Goal: Task Accomplishment & Management: Use online tool/utility

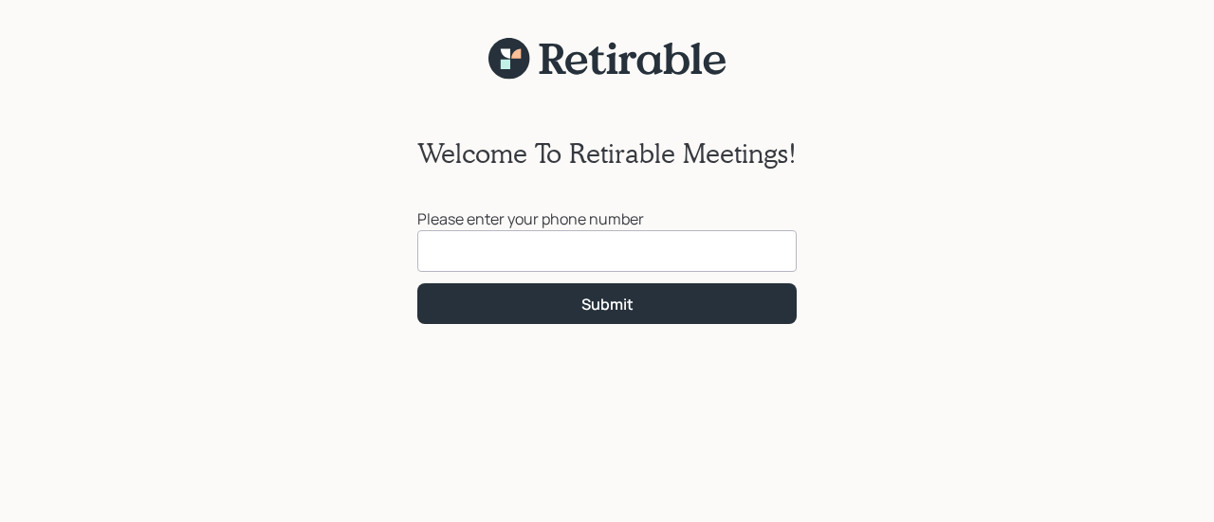
click at [549, 268] on input at bounding box center [606, 251] width 379 height 42
type input "[PHONE_NUMBER]"
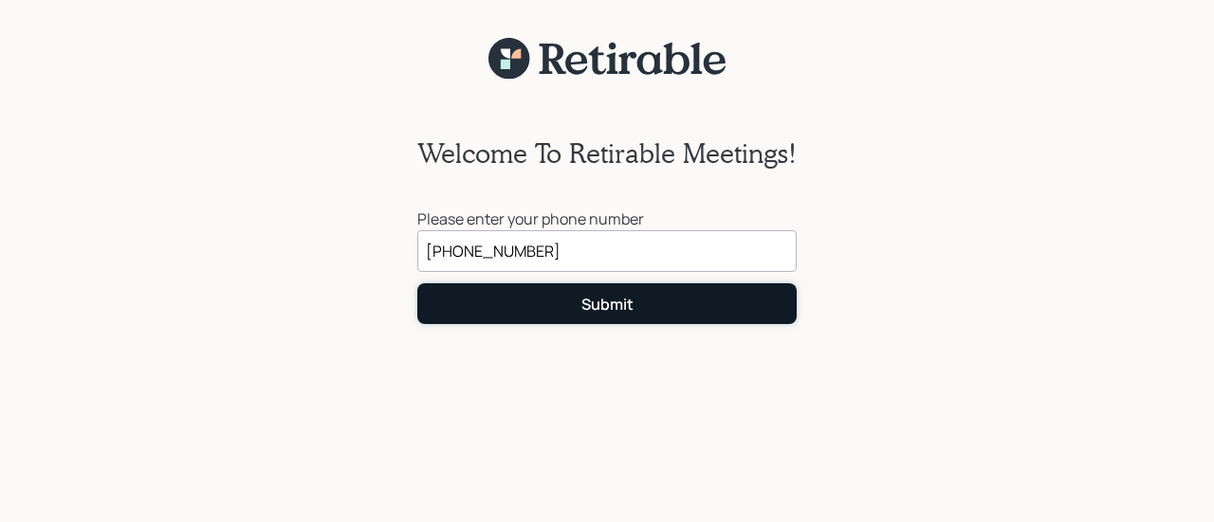
click at [620, 309] on div "Submit" at bounding box center [607, 304] width 52 height 21
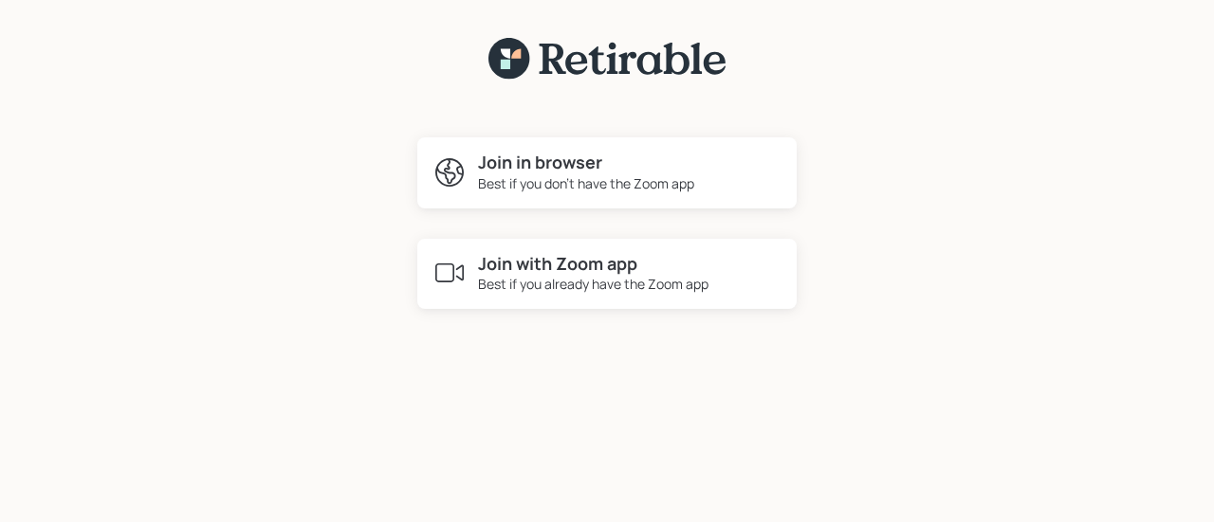
click at [560, 169] on h4 "Join in browser" at bounding box center [586, 163] width 216 height 21
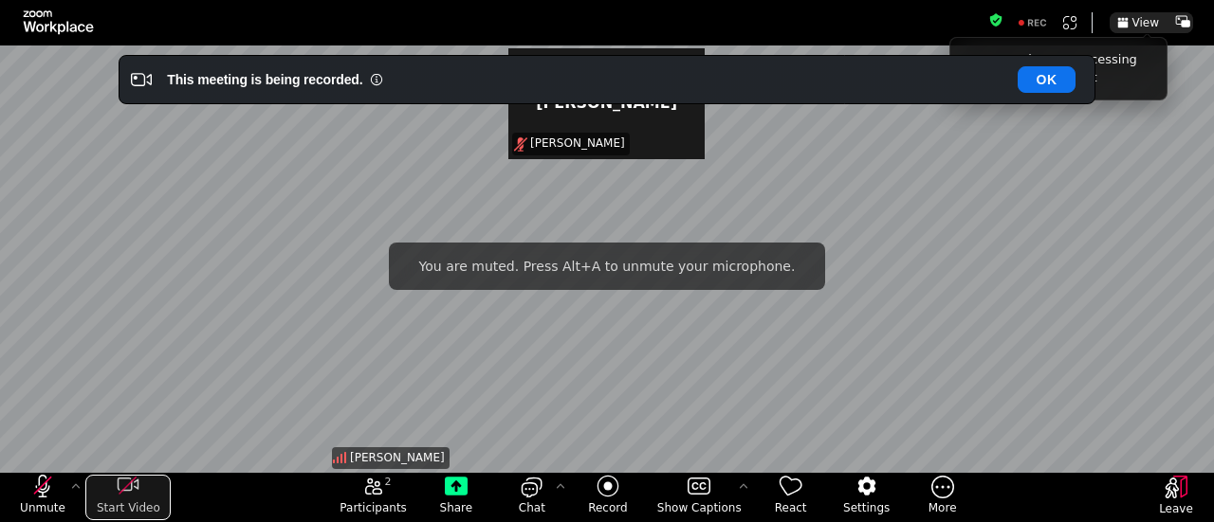
click at [135, 493] on icon "start my video" at bounding box center [128, 486] width 23 height 23
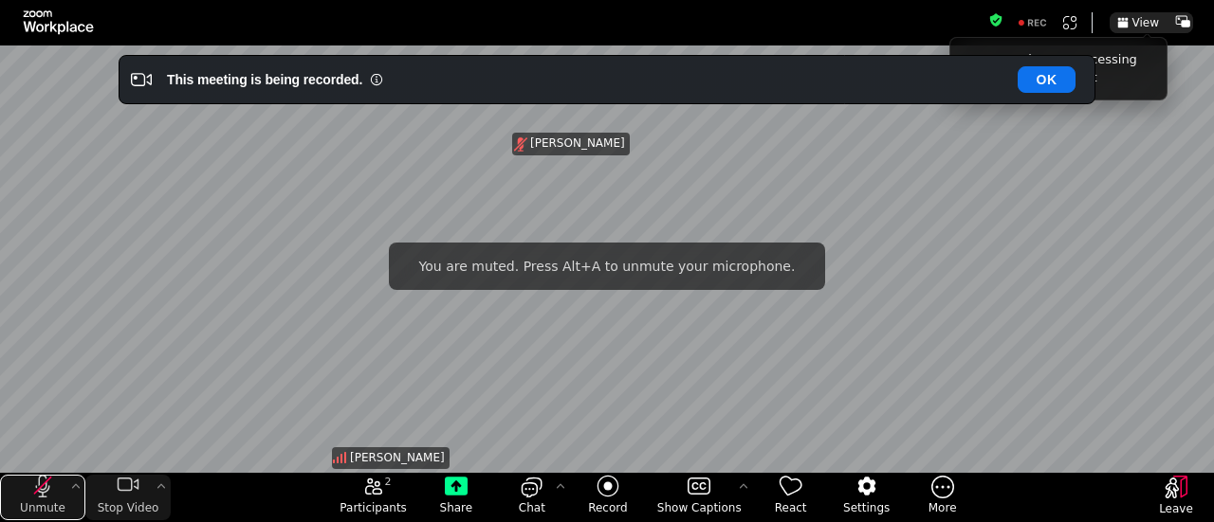
click at [48, 488] on icon "unmute my microphone" at bounding box center [43, 486] width 14 height 23
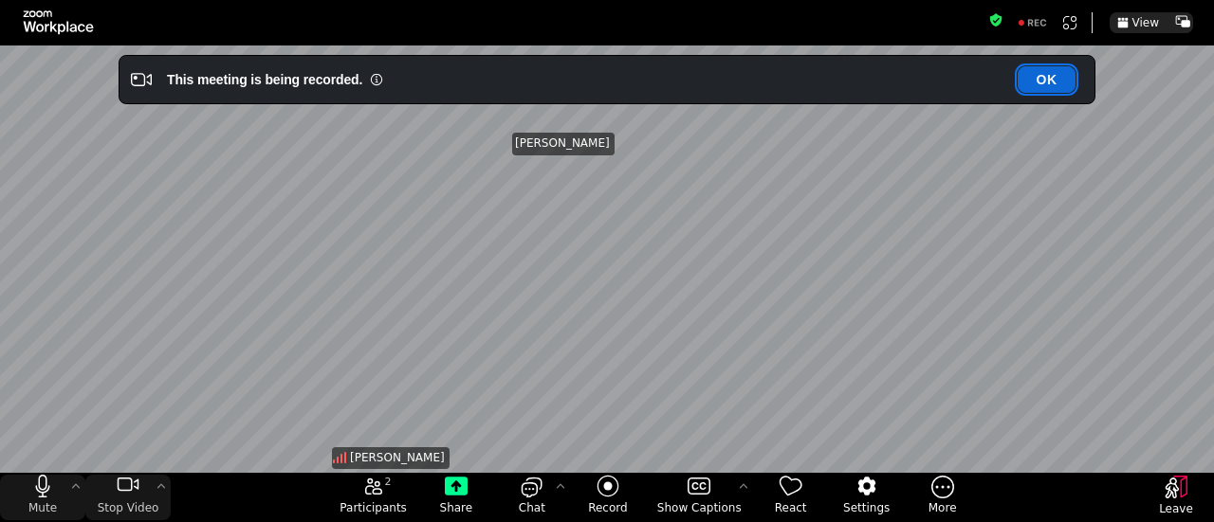
click at [1053, 81] on button "OK" at bounding box center [1046, 79] width 58 height 27
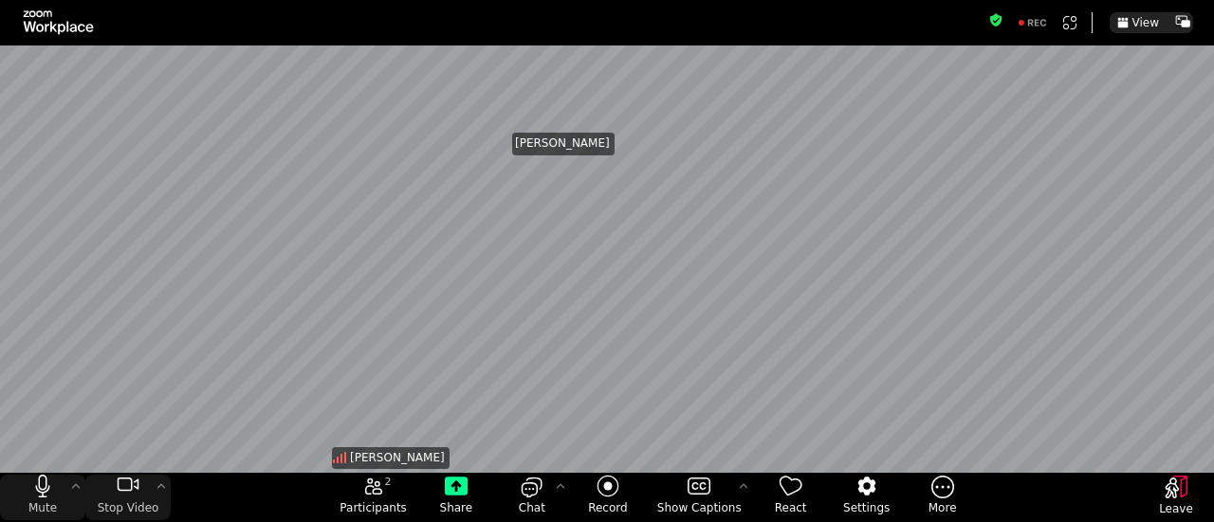
click at [397, 464] on span "[PERSON_NAME]" at bounding box center [397, 458] width 95 height 16
click at [122, 489] on icon "stop my video" at bounding box center [128, 486] width 23 height 23
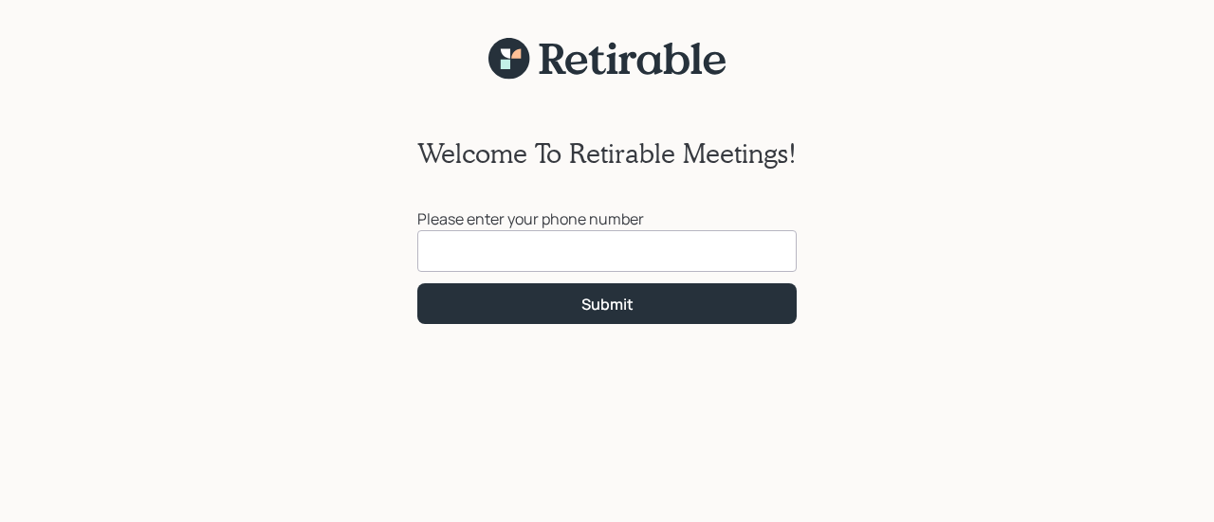
click at [511, 264] on input at bounding box center [606, 251] width 379 height 42
type input "[PHONE_NUMBER]"
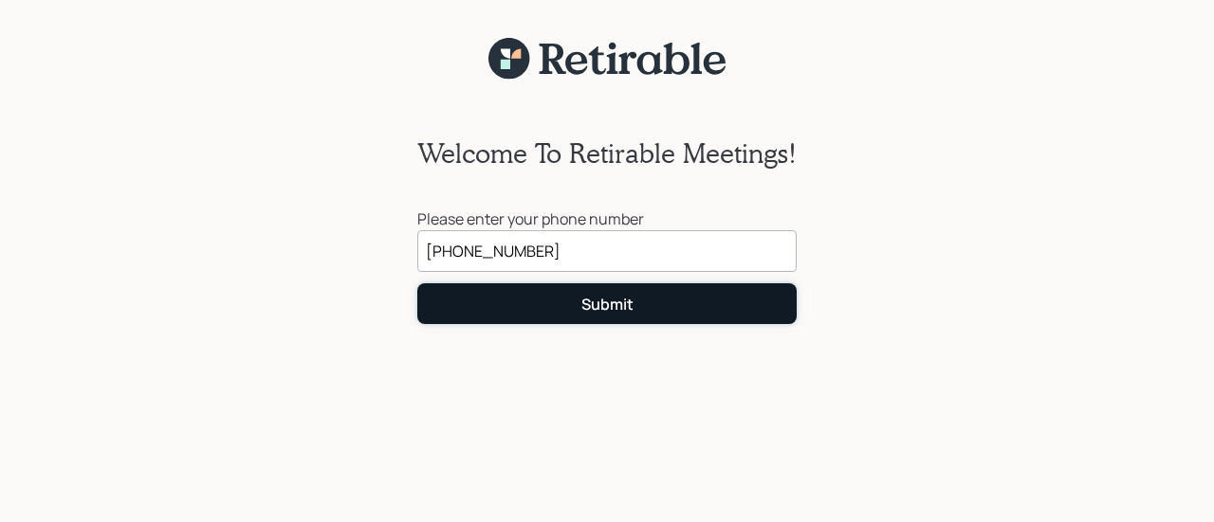
click at [603, 312] on div "Submit" at bounding box center [607, 304] width 52 height 21
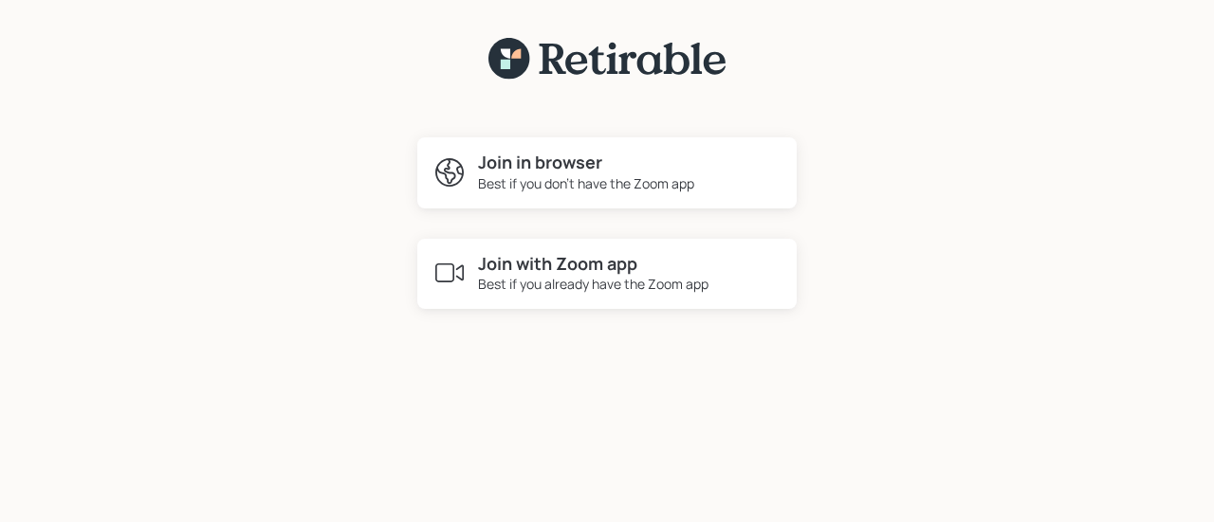
click at [571, 271] on h4 "Join with Zoom app" at bounding box center [593, 264] width 230 height 21
